Goal: Navigation & Orientation: Find specific page/section

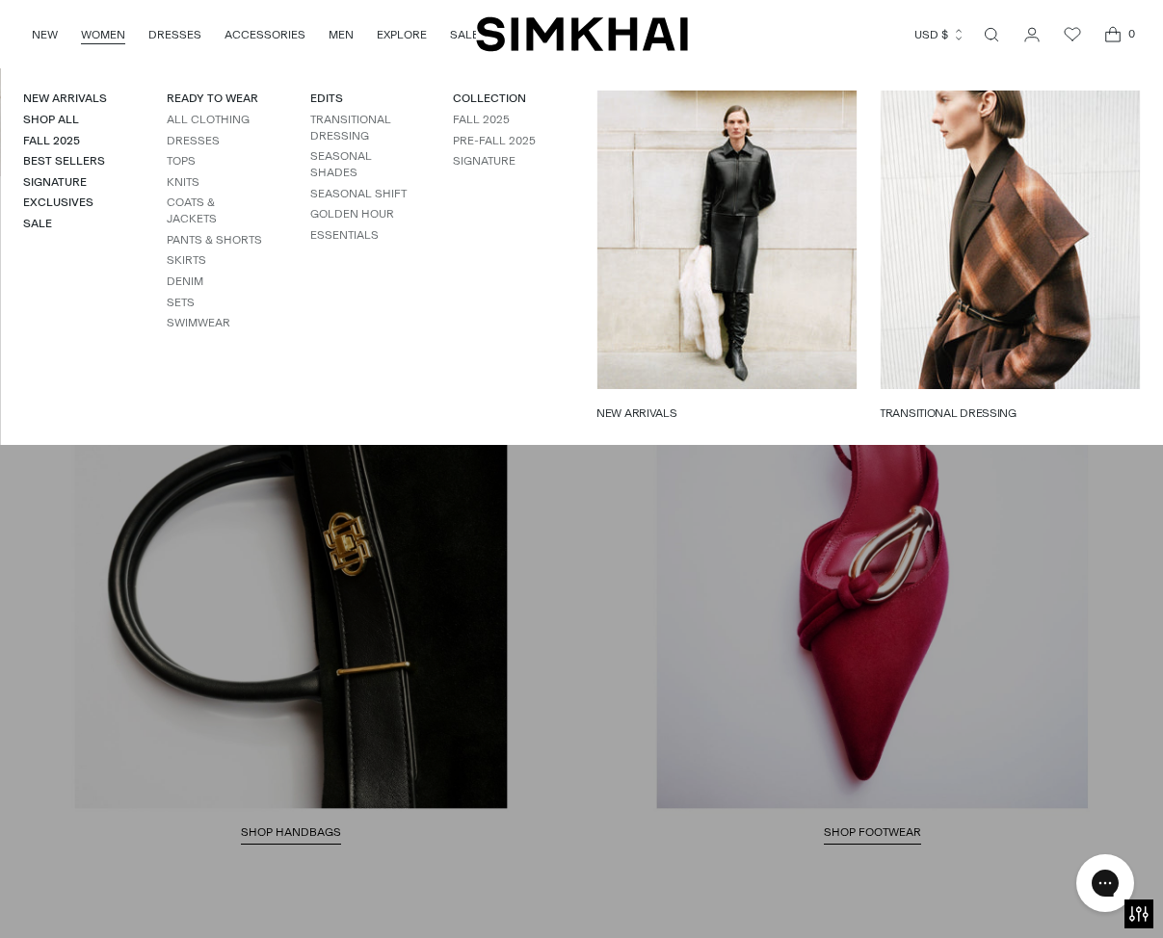
scroll to position [2968, 0]
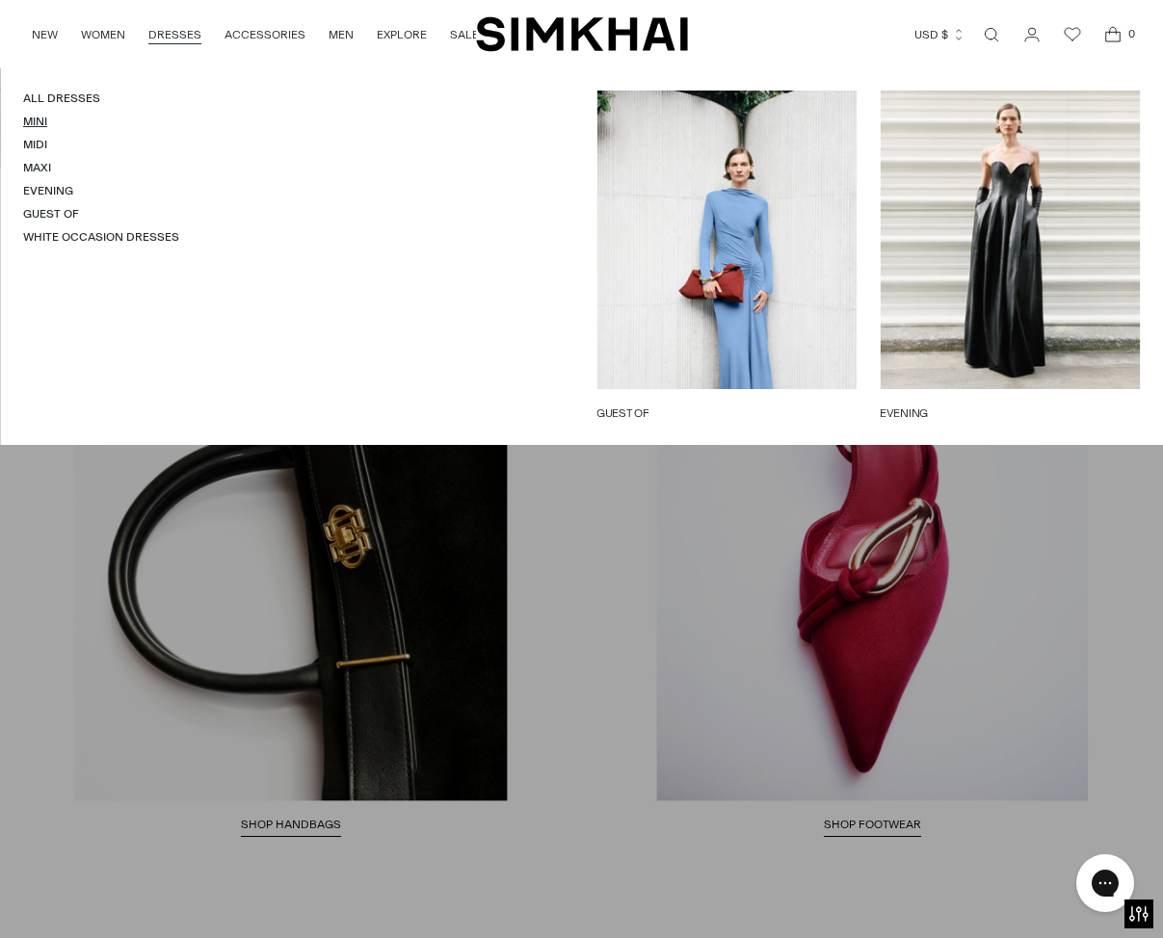
click at [31, 118] on link "Mini" at bounding box center [35, 121] width 24 height 13
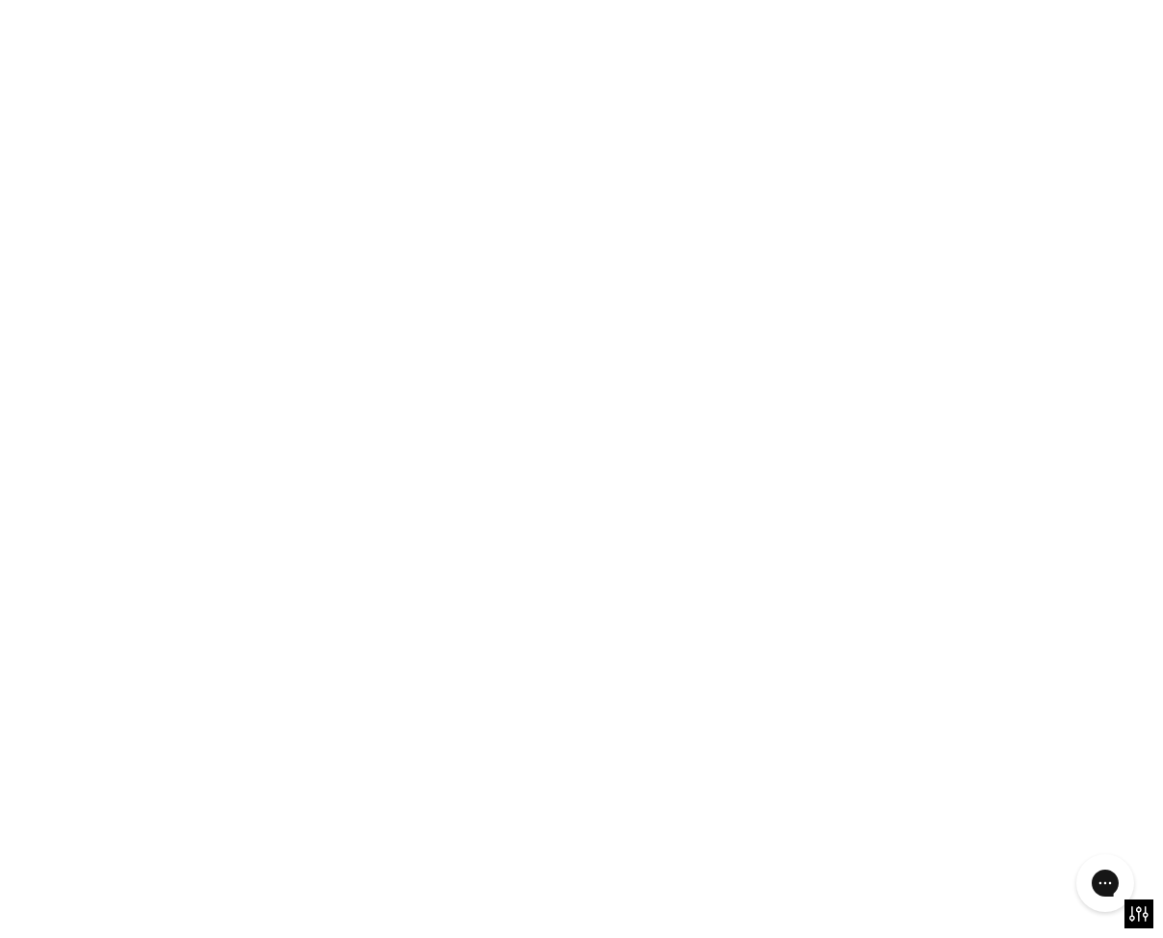
scroll to position [2969, 0]
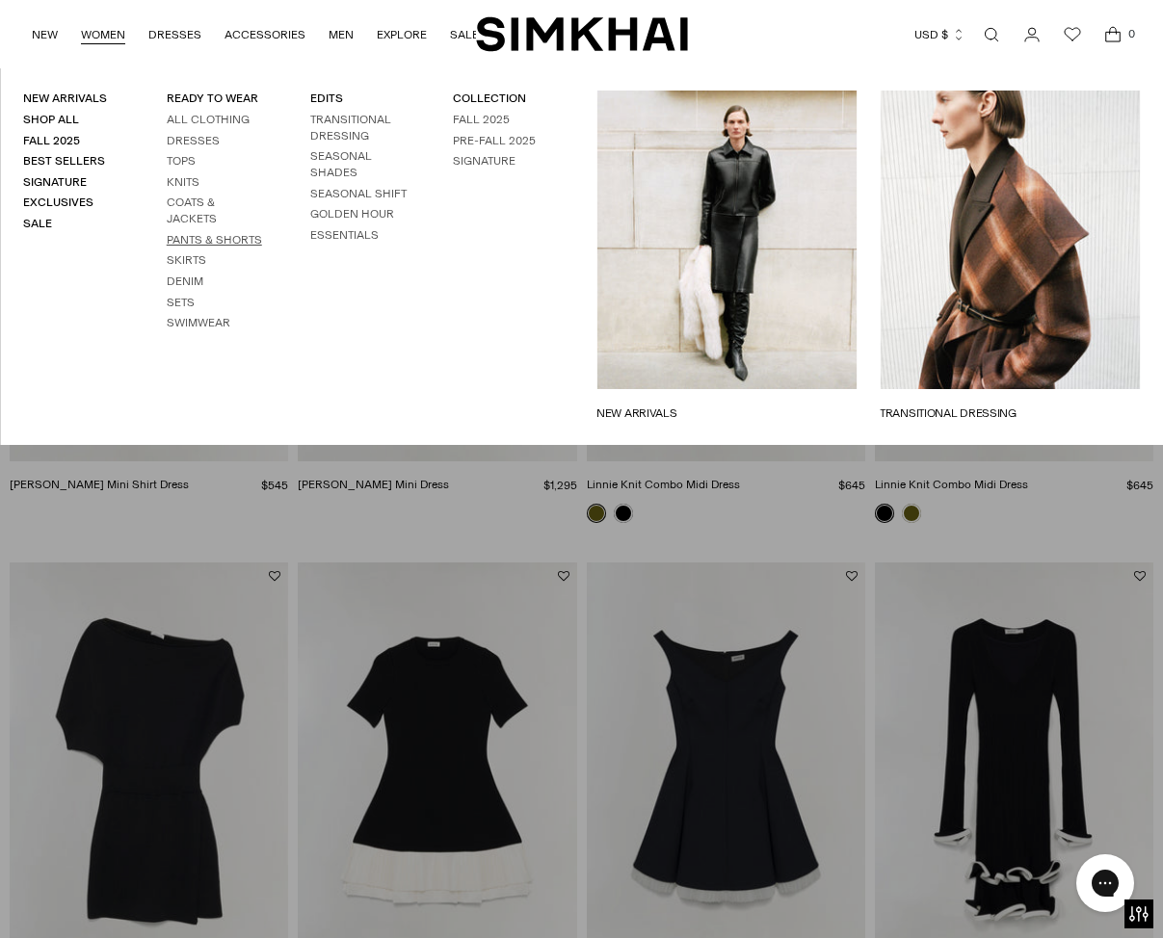
scroll to position [1240, 0]
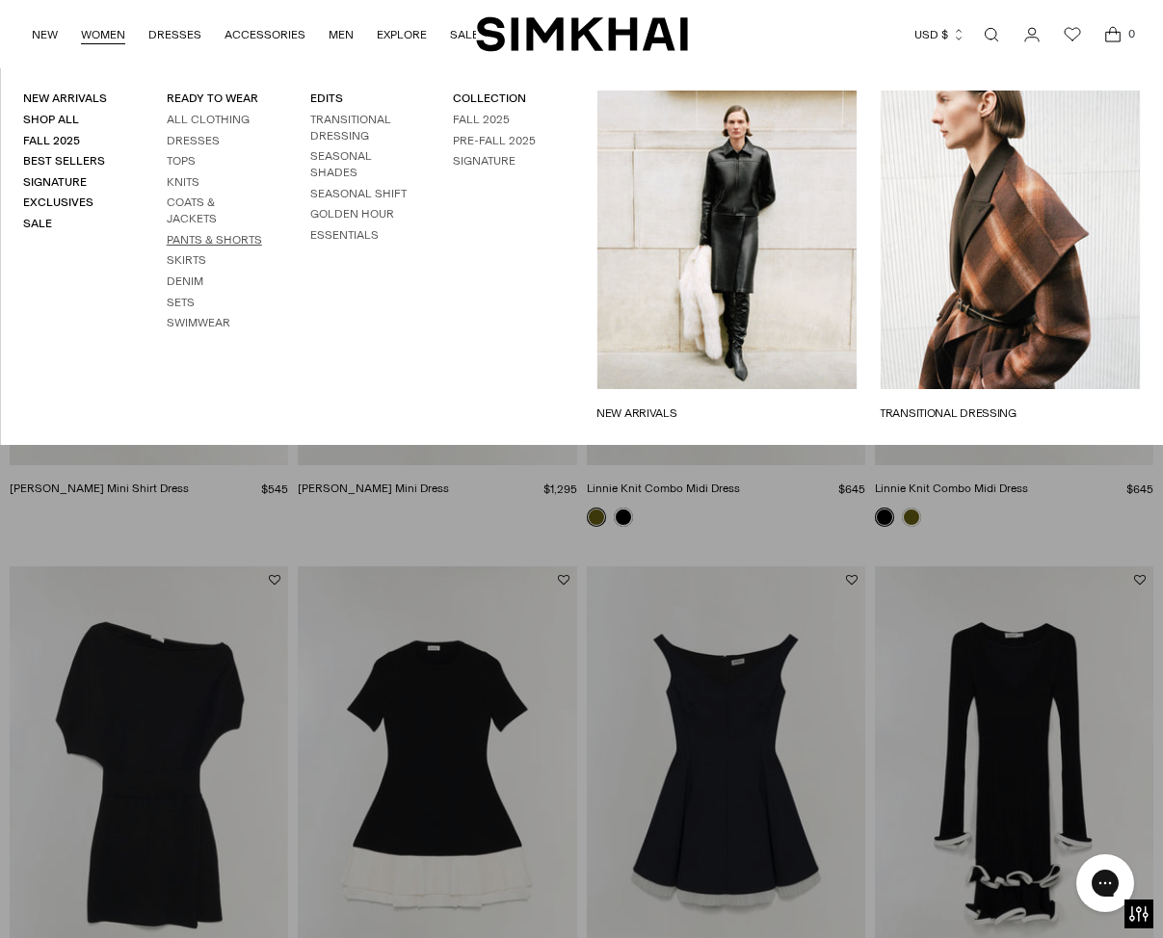
click at [206, 239] on link "Pants & Shorts" at bounding box center [214, 239] width 95 height 13
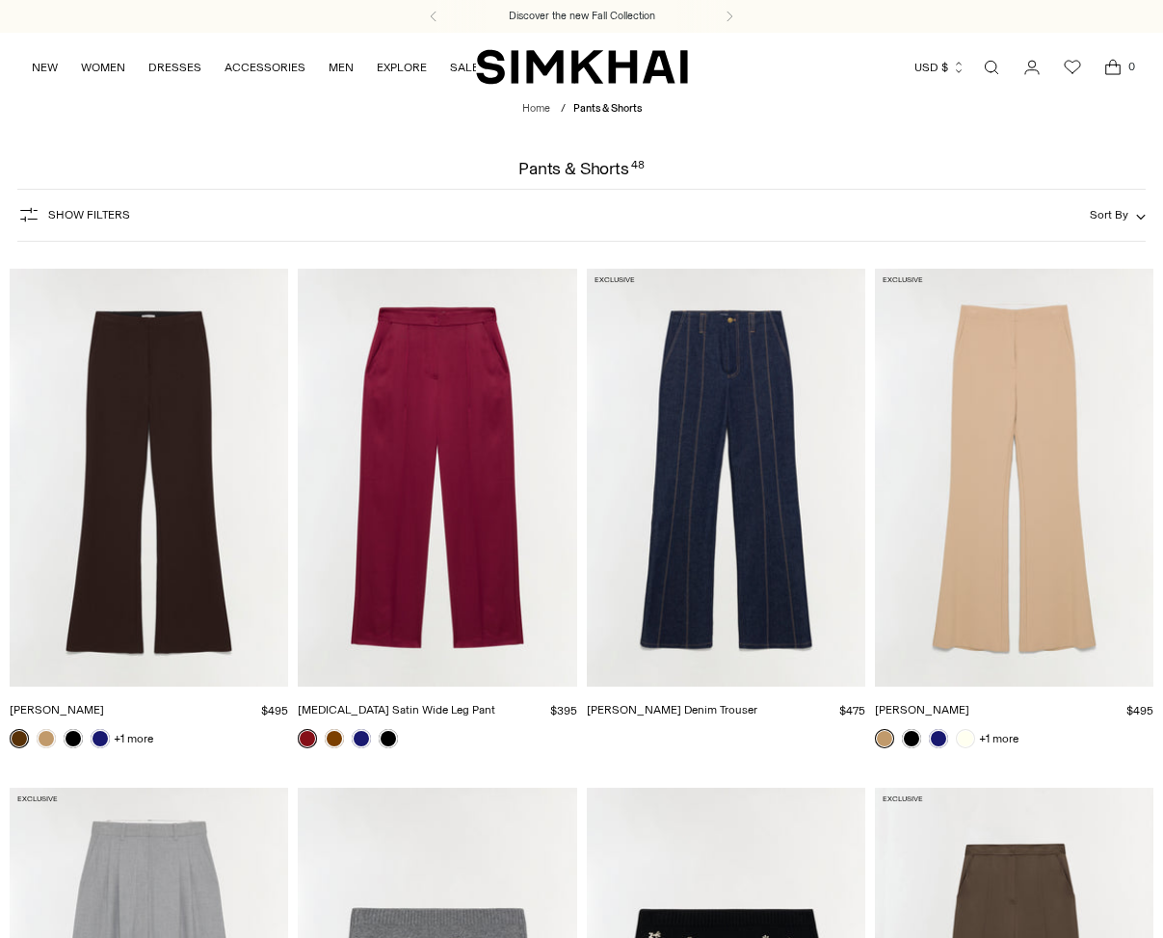
scroll to position [32, 0]
